Goal: Information Seeking & Learning: Learn about a topic

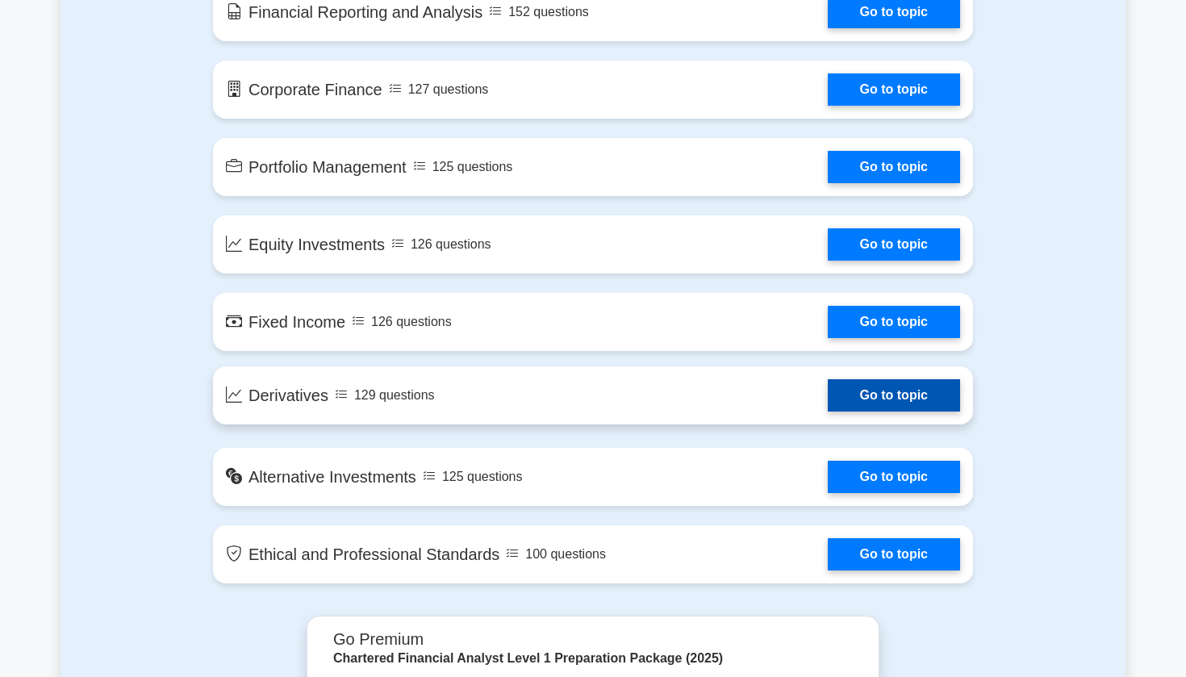
scroll to position [1132, 0]
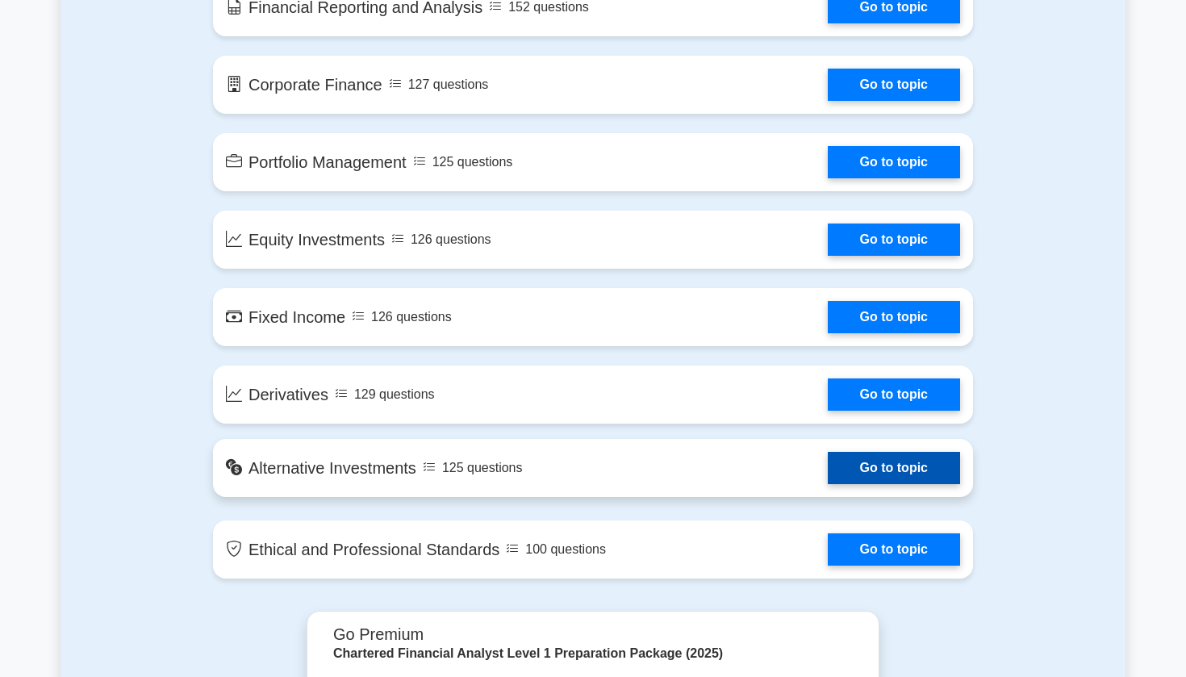
click at [878, 473] on link "Go to topic" at bounding box center [894, 468] width 132 height 32
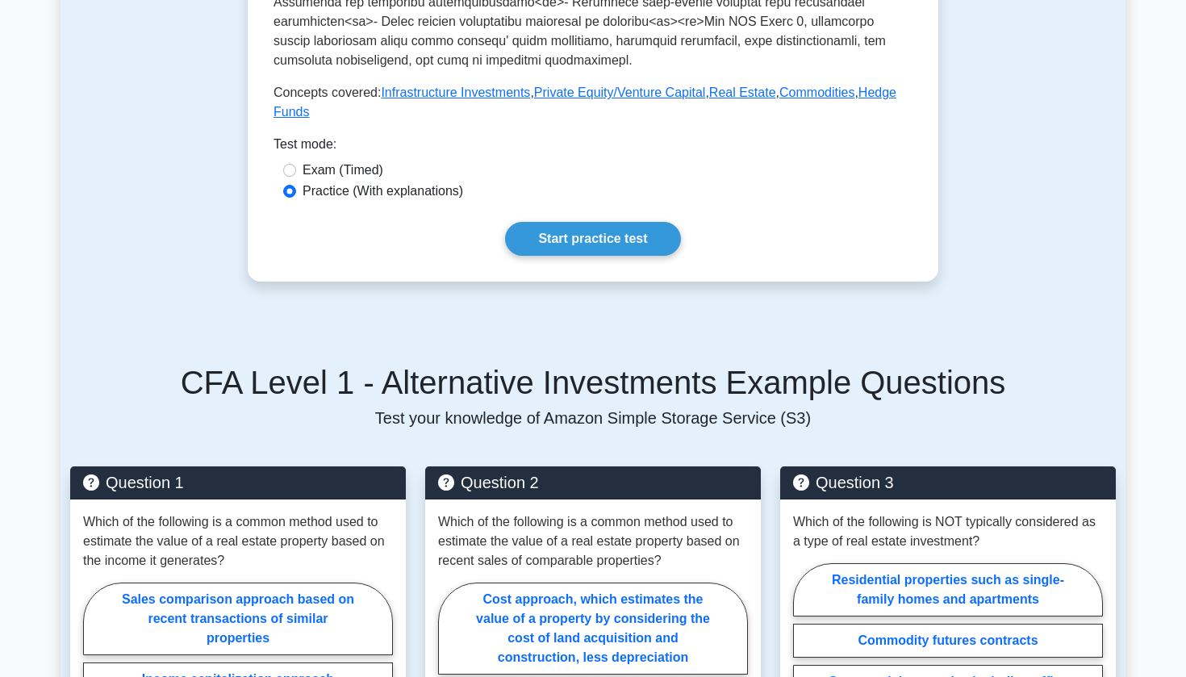
scroll to position [807, 0]
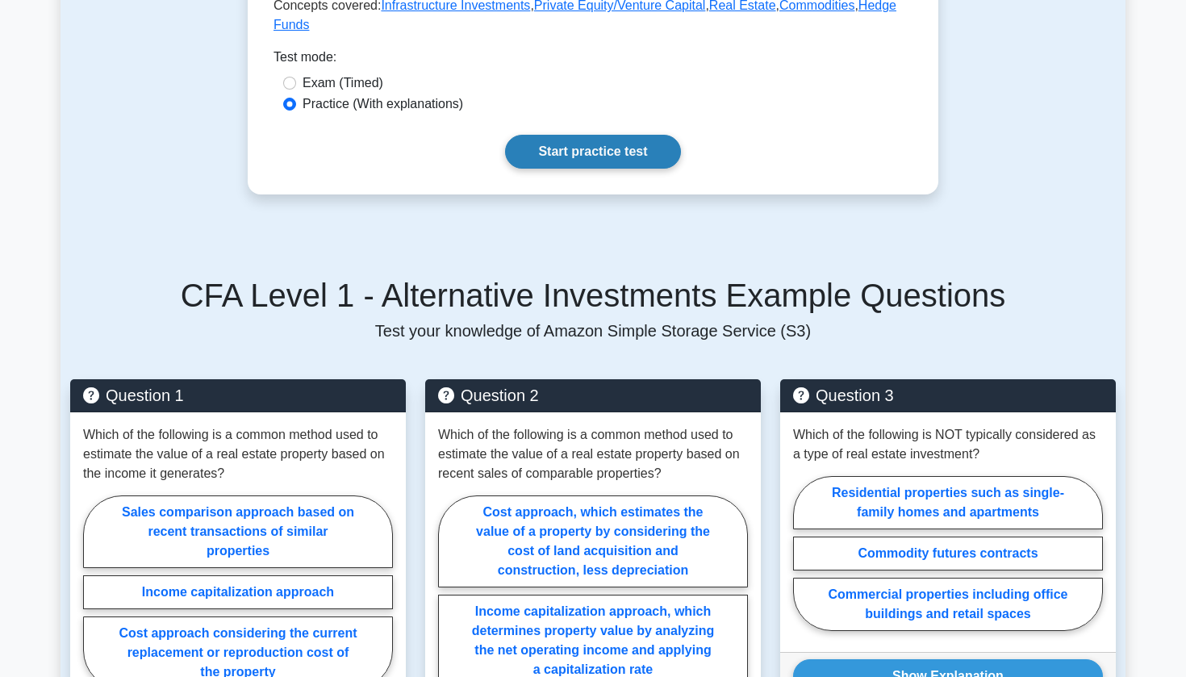
click at [611, 151] on link "Start practice test" at bounding box center [592, 152] width 175 height 34
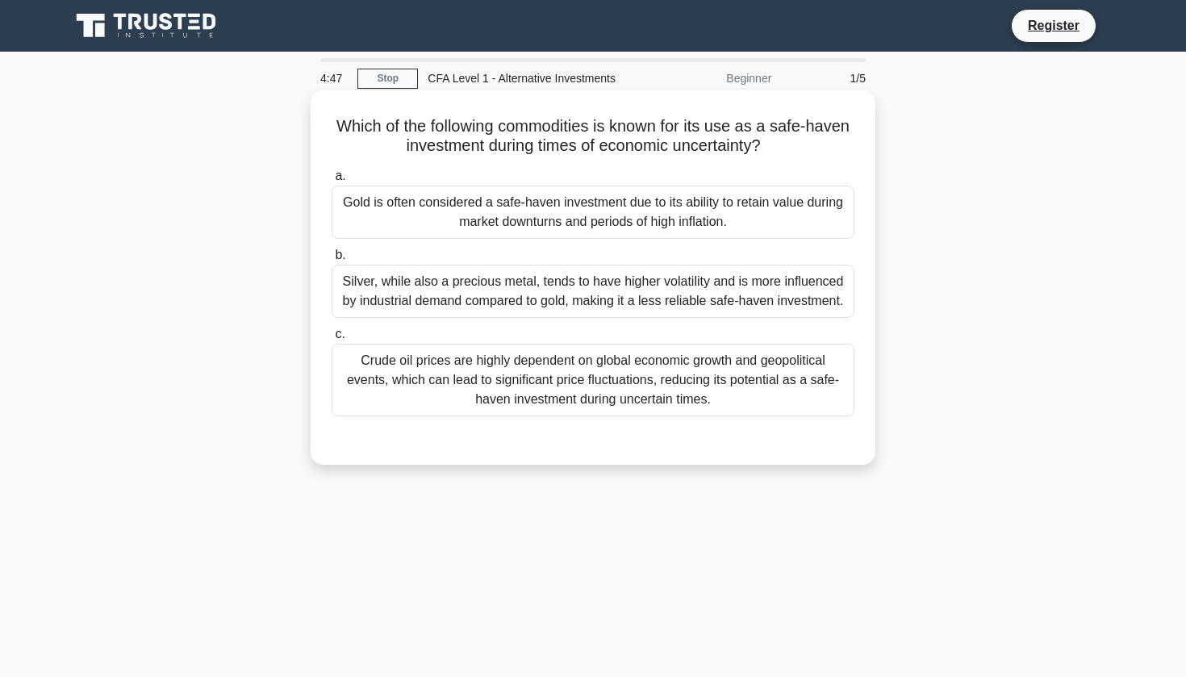
click at [568, 214] on div "Gold is often considered a safe-haven investment due to its ability to retain v…" at bounding box center [592, 212] width 523 height 53
click at [331, 181] on input "a. Gold is often considered a safe-haven investment due to its ability to retai…" at bounding box center [331, 176] width 0 height 10
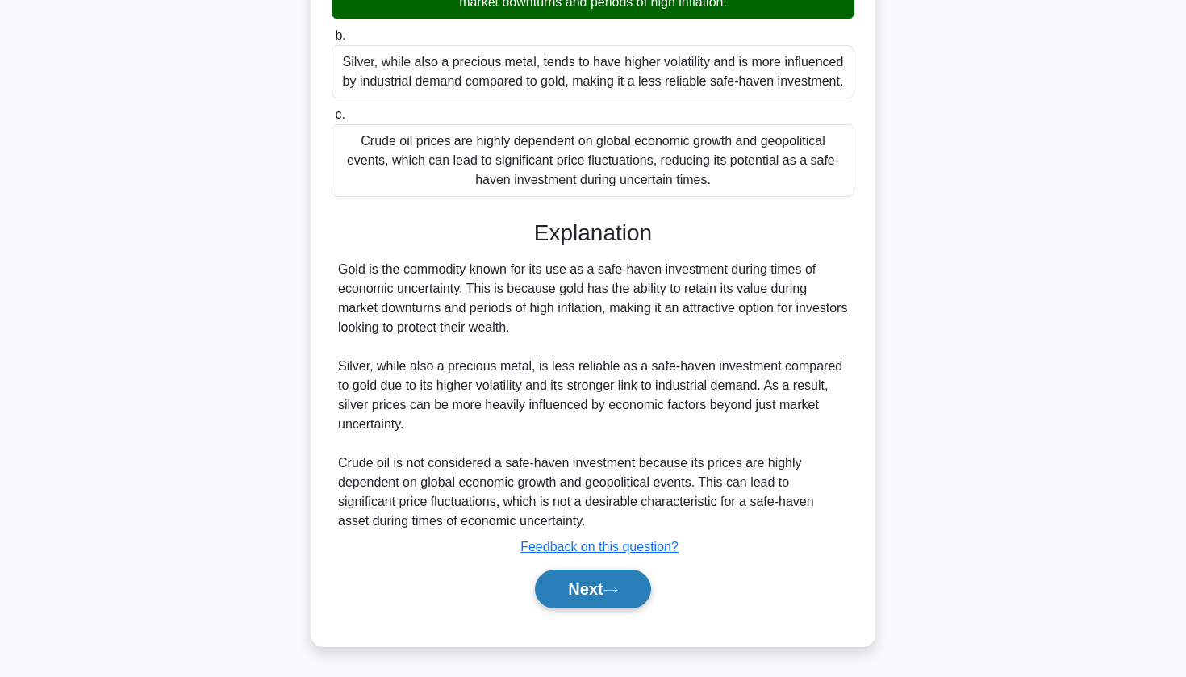
click at [586, 594] on button "Next" at bounding box center [592, 588] width 115 height 39
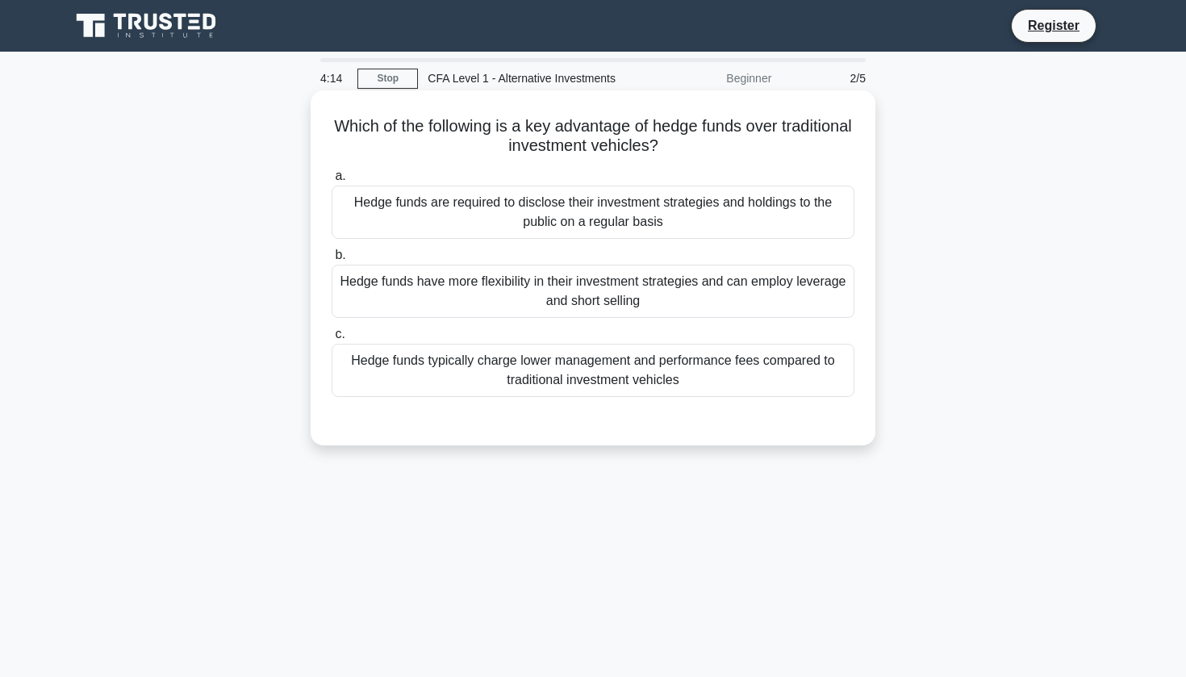
click at [601, 290] on div "Hedge funds have more flexibility in their investment strategies and can employ…" at bounding box center [592, 291] width 523 height 53
click at [331, 261] on input "b. Hedge funds have more flexibility in their investment strategies and can emp…" at bounding box center [331, 255] width 0 height 10
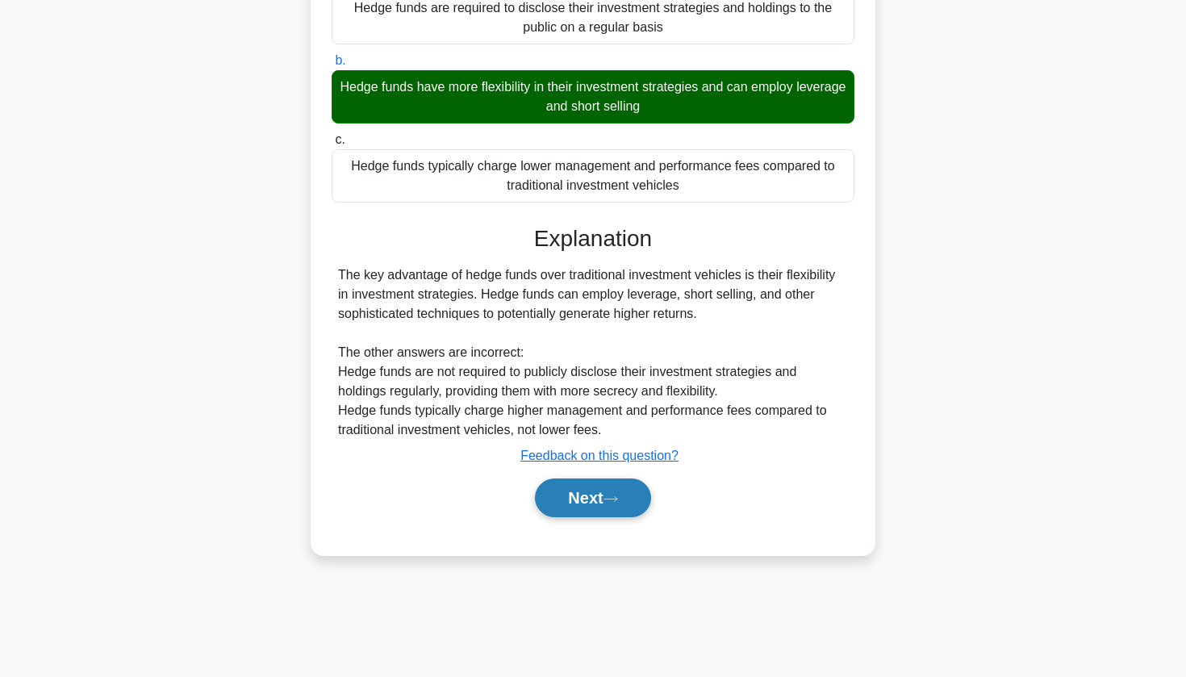
scroll to position [194, 0]
click at [590, 490] on button "Next" at bounding box center [592, 497] width 115 height 39
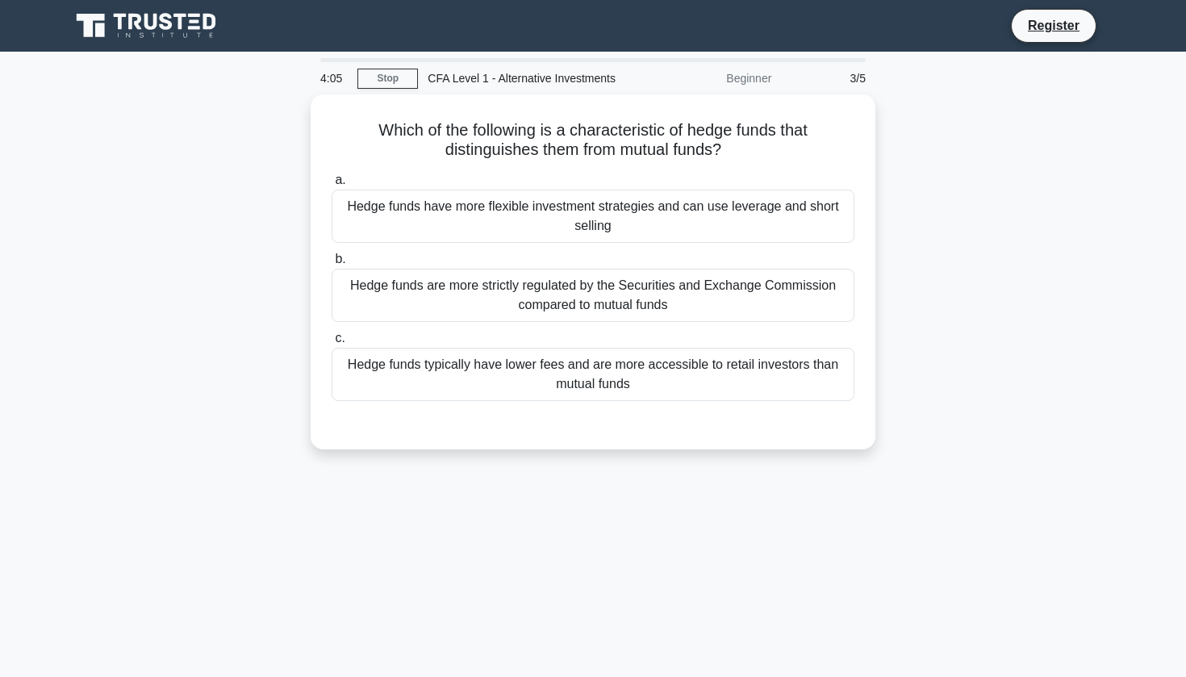
scroll to position [0, 0]
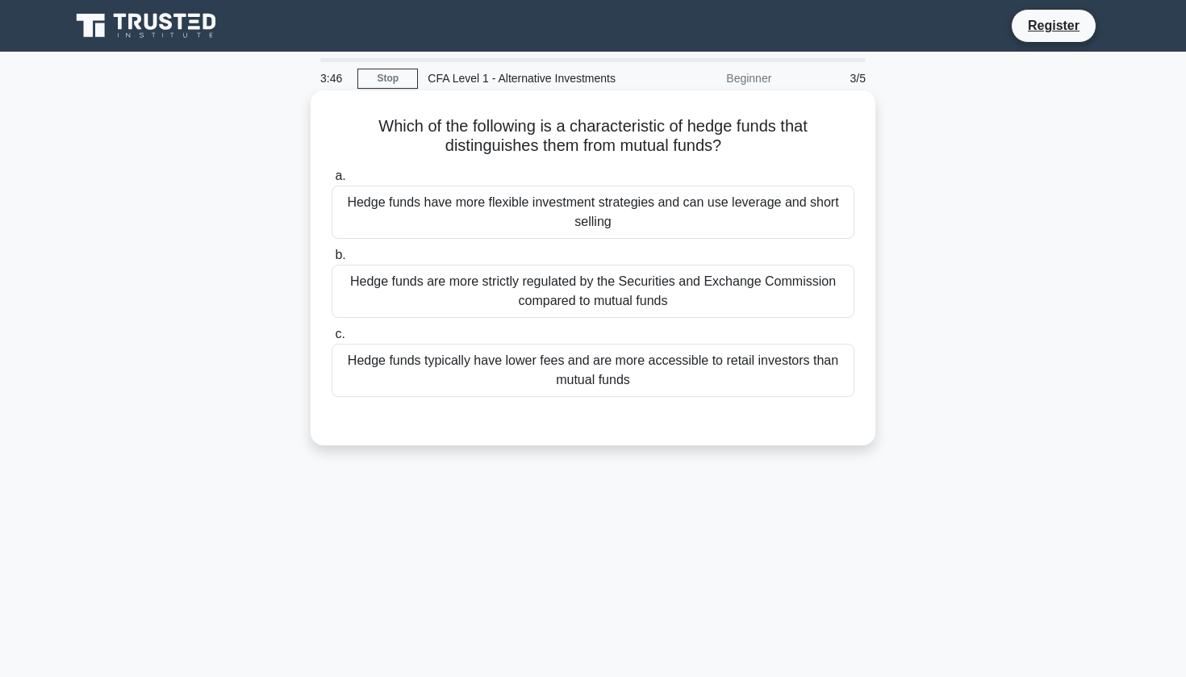
click at [677, 291] on div "Hedge funds are more strictly regulated by the Securities and Exchange Commissi…" at bounding box center [592, 291] width 523 height 53
click at [331, 261] on input "b. Hedge funds are more strictly regulated by the Securities and Exchange Commi…" at bounding box center [331, 255] width 0 height 10
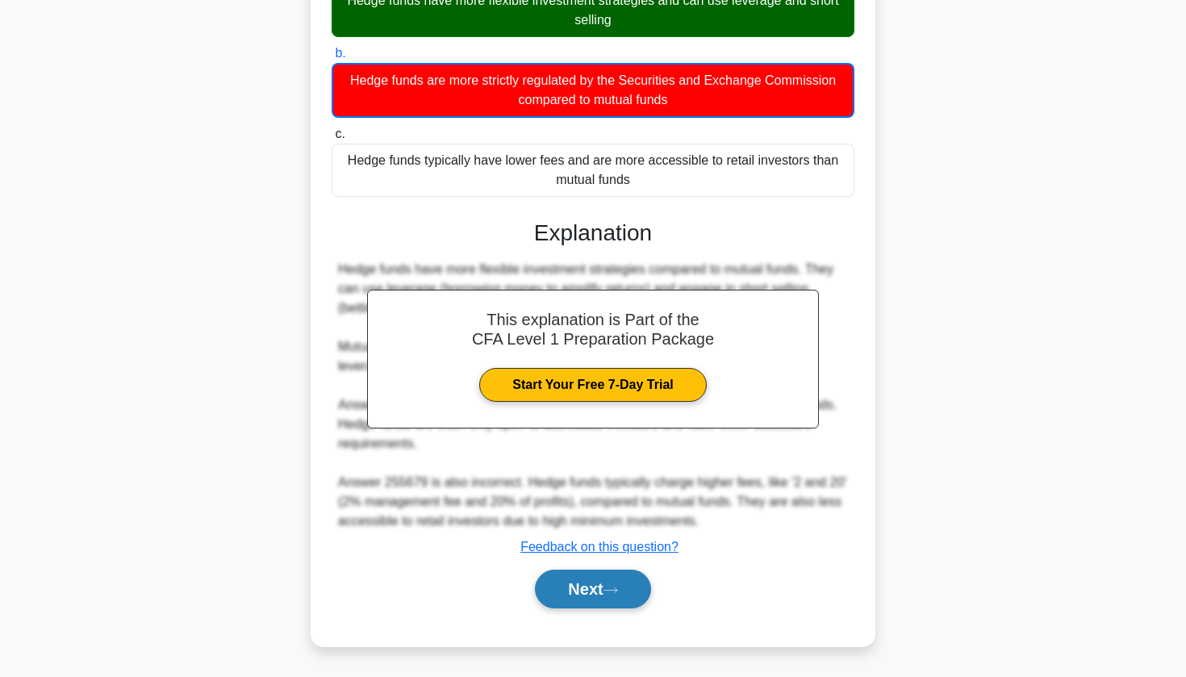
click at [611, 590] on icon at bounding box center [610, 590] width 15 height 9
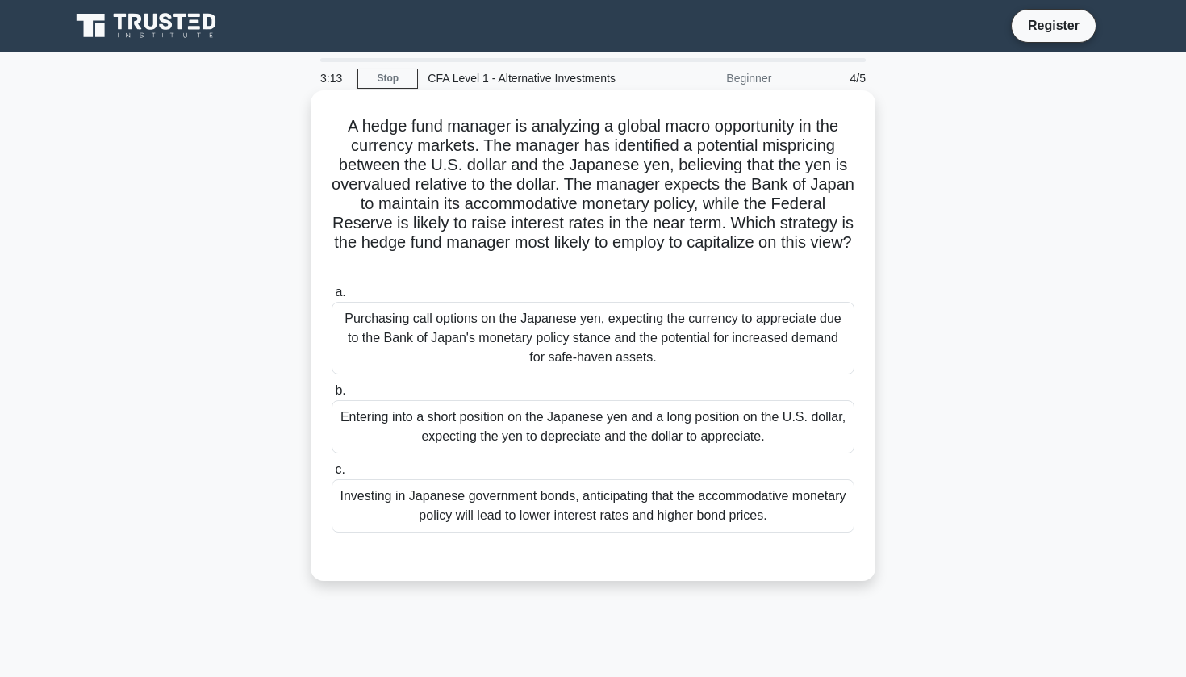
click at [628, 346] on div "Purchasing call options on the Japanese yen, expecting the currency to apprecia…" at bounding box center [592, 338] width 523 height 73
click at [331, 298] on input "a. Purchasing call options on the Japanese yen, expecting the currency to appre…" at bounding box center [331, 292] width 0 height 10
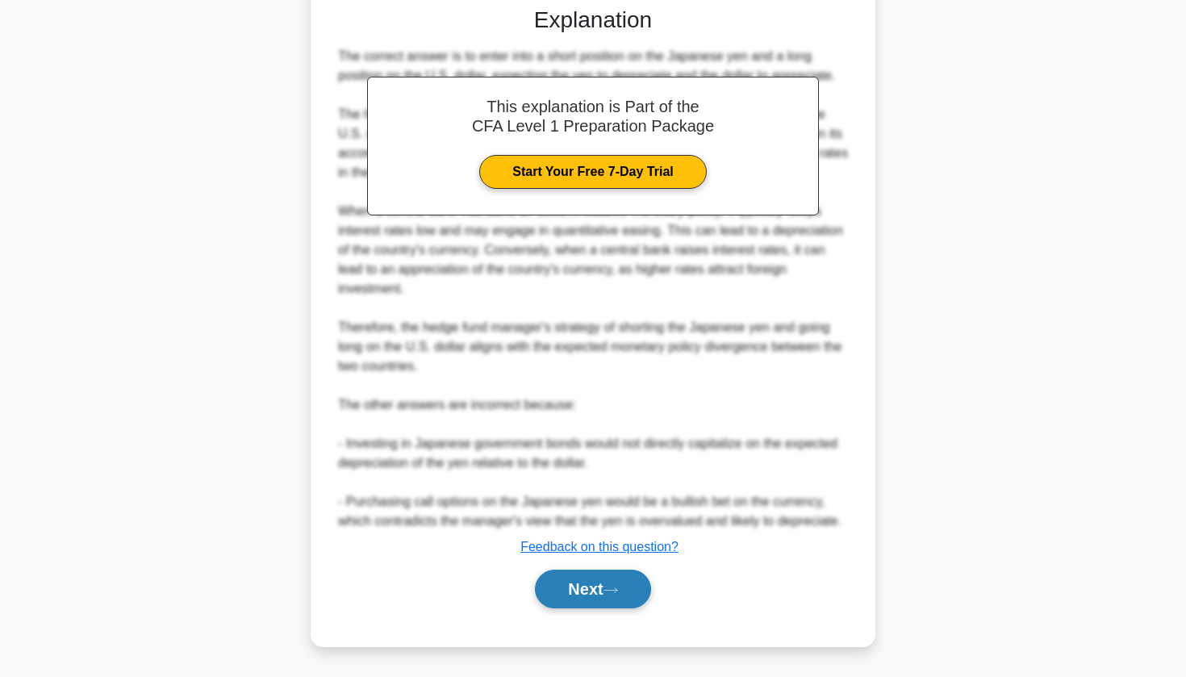
click at [600, 594] on button "Next" at bounding box center [592, 588] width 115 height 39
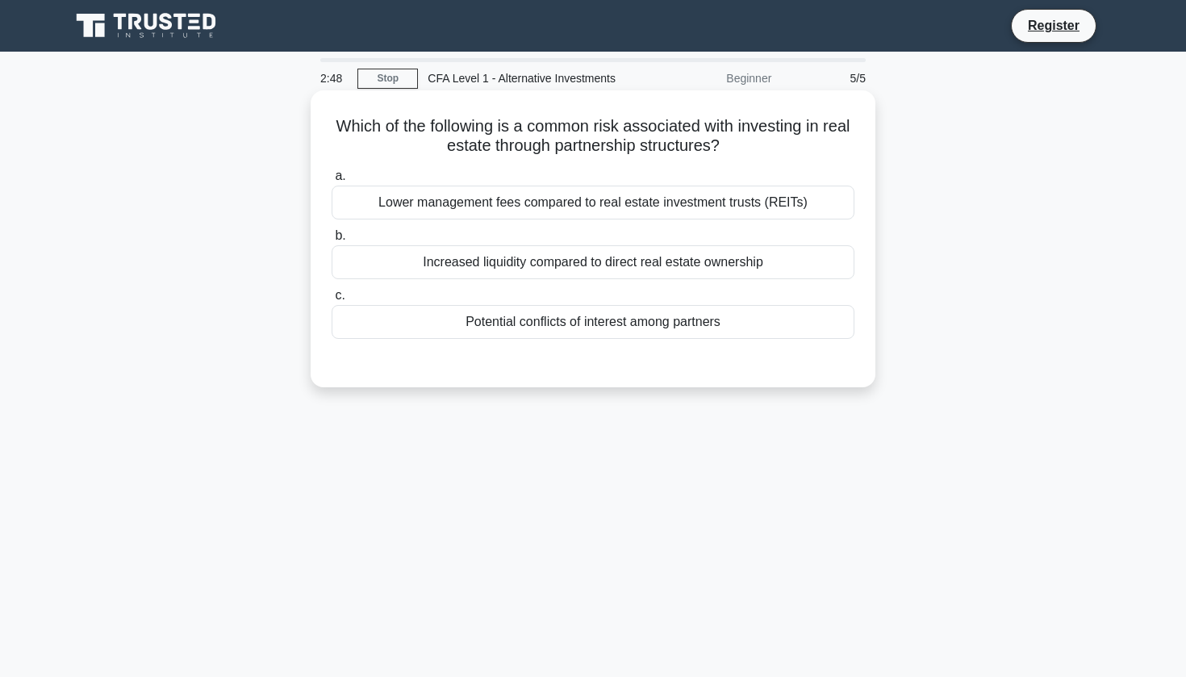
click at [615, 325] on div "Potential conflicts of interest among partners" at bounding box center [592, 322] width 523 height 34
click at [331, 301] on input "c. Potential conflicts of interest among partners" at bounding box center [331, 295] width 0 height 10
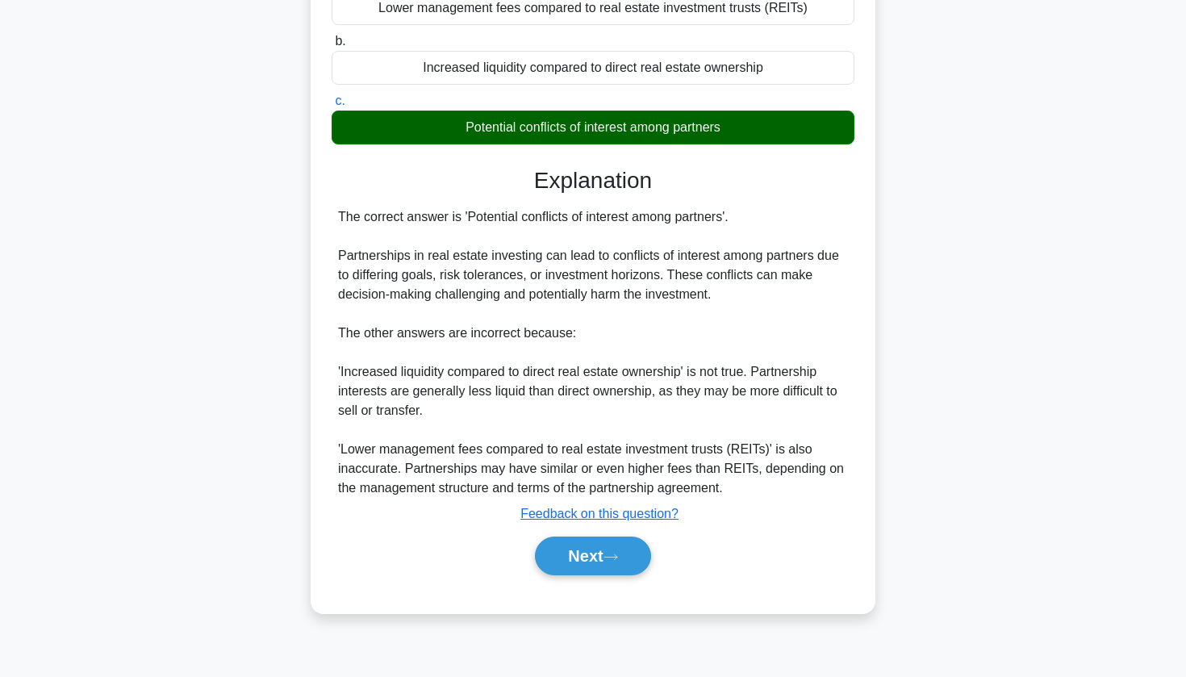
scroll to position [194, 0]
click at [601, 548] on button "Next" at bounding box center [592, 555] width 115 height 39
